Goal: Information Seeking & Learning: Learn about a topic

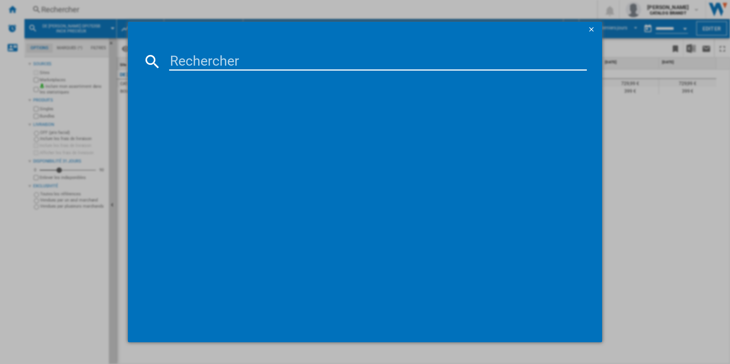
click at [328, 61] on input at bounding box center [378, 61] width 418 height 18
type input "DTI3656B"
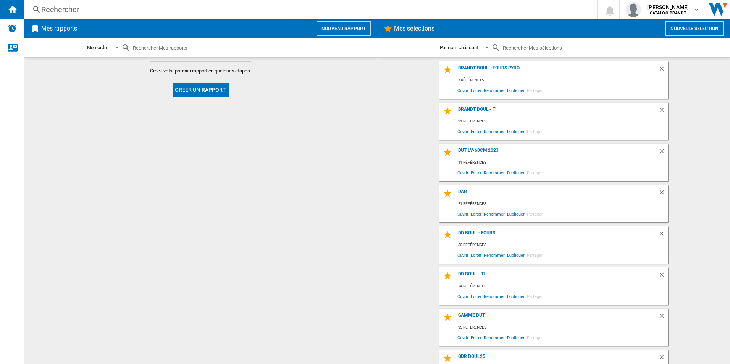
click at [138, 3] on div "Rechercher Rechercher 0 [PERSON_NAME] CATALOG BRANDT CATALOG BRANDT Mes paramèt…" at bounding box center [377, 9] width 706 height 19
click at [138, 6] on div "Rechercher" at bounding box center [309, 9] width 536 height 11
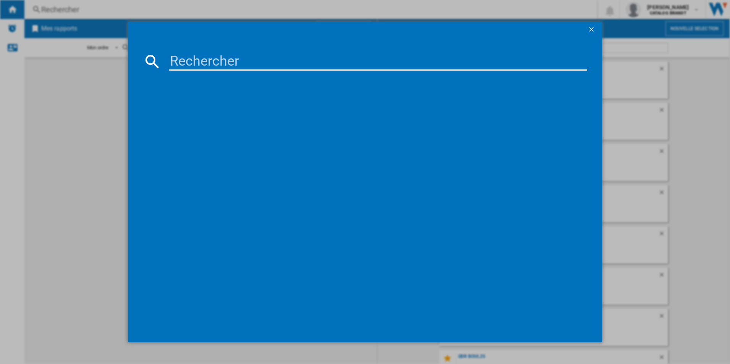
click at [244, 65] on input at bounding box center [378, 61] width 418 height 18
paste input "DTI3656B"
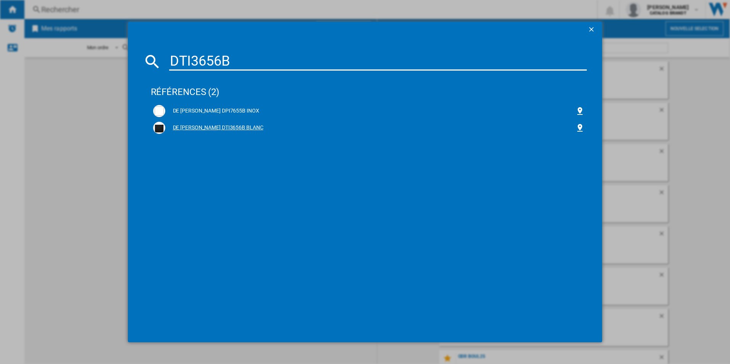
type input "DTI3656B"
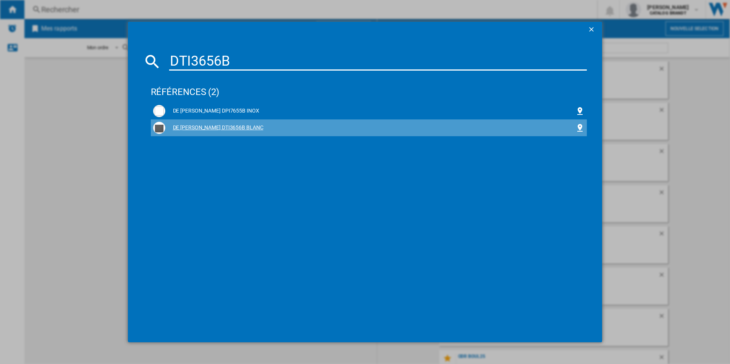
click at [224, 128] on div "DE [PERSON_NAME] DTI3656B BLANC" at bounding box center [370, 128] width 411 height 8
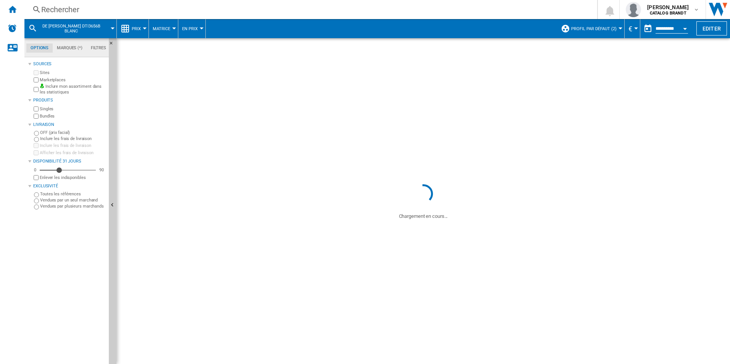
click at [136, 34] on button "Prix" at bounding box center [138, 28] width 13 height 19
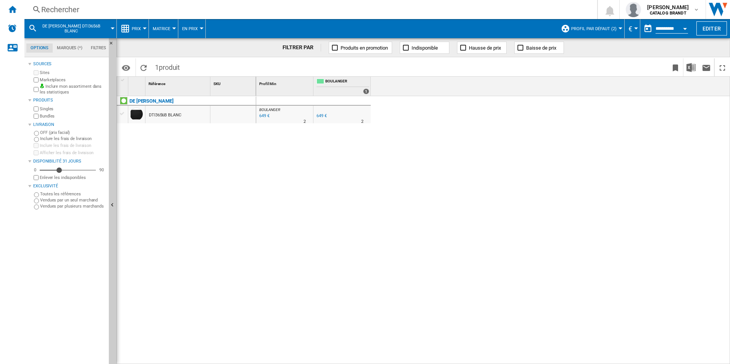
click at [140, 30] on md-backdrop at bounding box center [365, 182] width 730 height 364
click at [146, 28] on md-menu "Prix Prix Matrice des prix Classement des prix Analyses Base 100 Références com…" at bounding box center [133, 28] width 32 height 19
click at [136, 26] on button "Prix" at bounding box center [138, 28] width 13 height 19
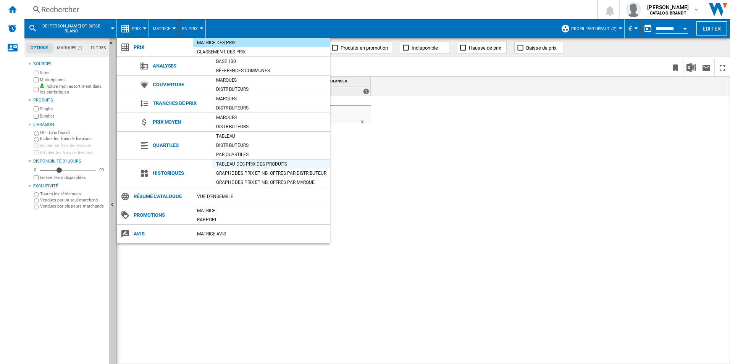
click at [258, 161] on div "Tableau des prix des produits" at bounding box center [271, 164] width 118 height 8
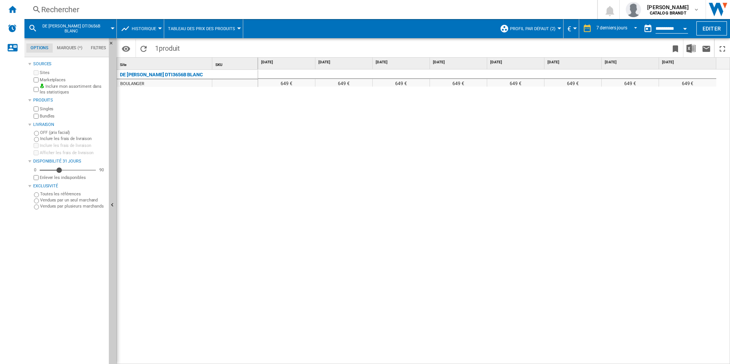
click at [533, 30] on span "Profil par défaut (2)" at bounding box center [532, 28] width 45 height 5
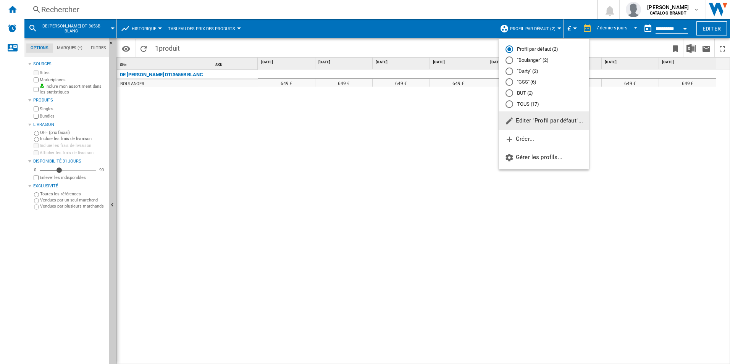
click at [602, 26] on md-backdrop at bounding box center [365, 182] width 730 height 364
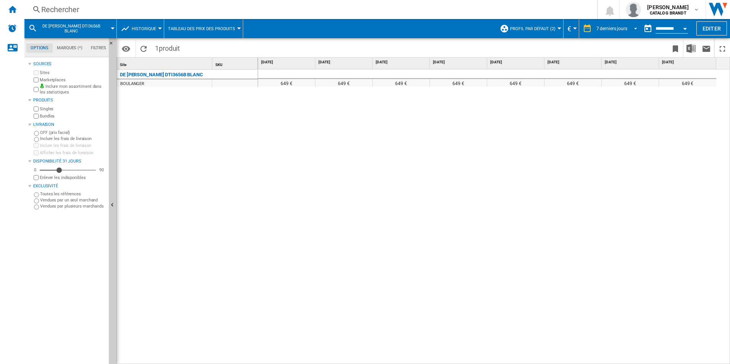
click at [602, 27] on div "7 derniers jours" at bounding box center [612, 28] width 31 height 5
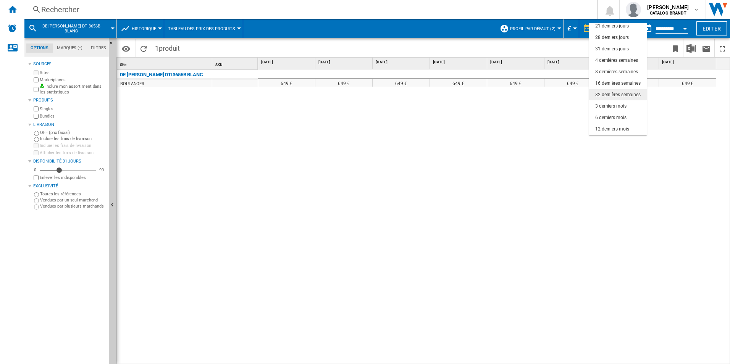
scroll to position [48, 0]
click at [618, 119] on div "12 derniers mois" at bounding box center [613, 118] width 34 height 6
